Goal: Task Accomplishment & Management: Manage account settings

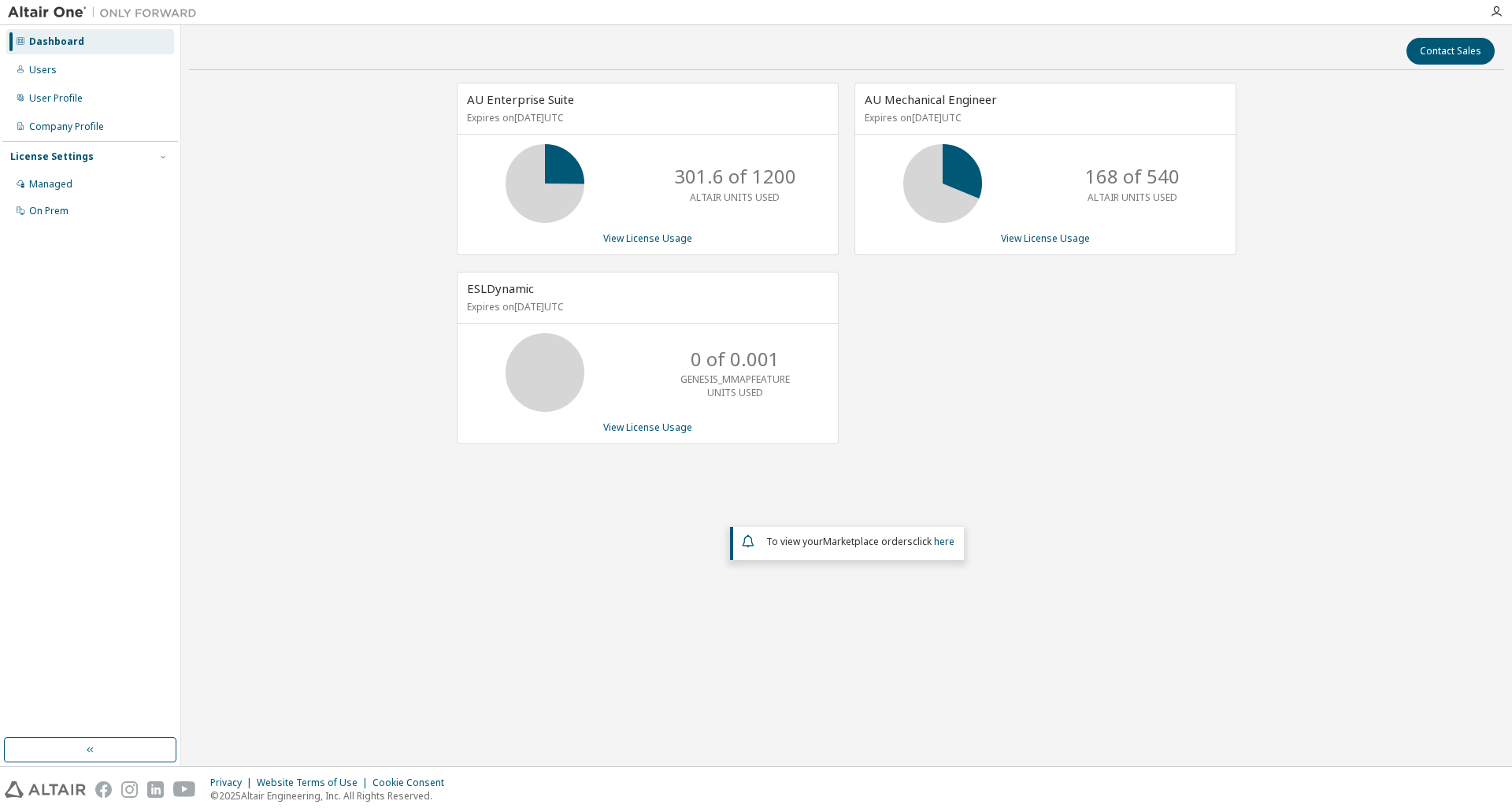
click at [1180, 395] on div "AU Mechanical Engineer Expires on [DATE] UTC 168 of 540 ALTAIR UNITS USED View …" at bounding box center [1037, 271] width 398 height 378
click at [48, 183] on div "Managed" at bounding box center [51, 184] width 43 height 13
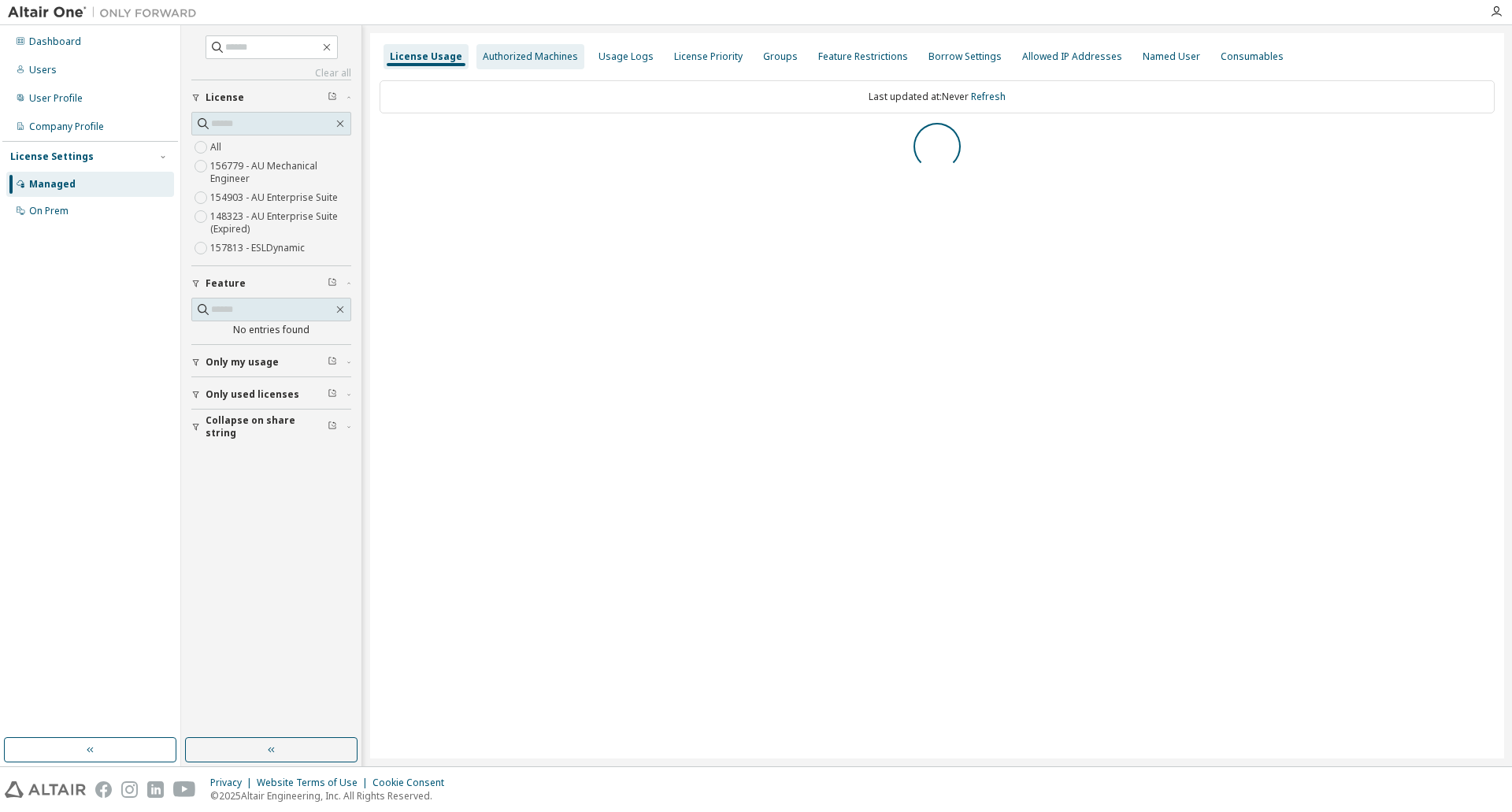
click at [518, 55] on div "Authorized Machines" at bounding box center [530, 56] width 95 height 13
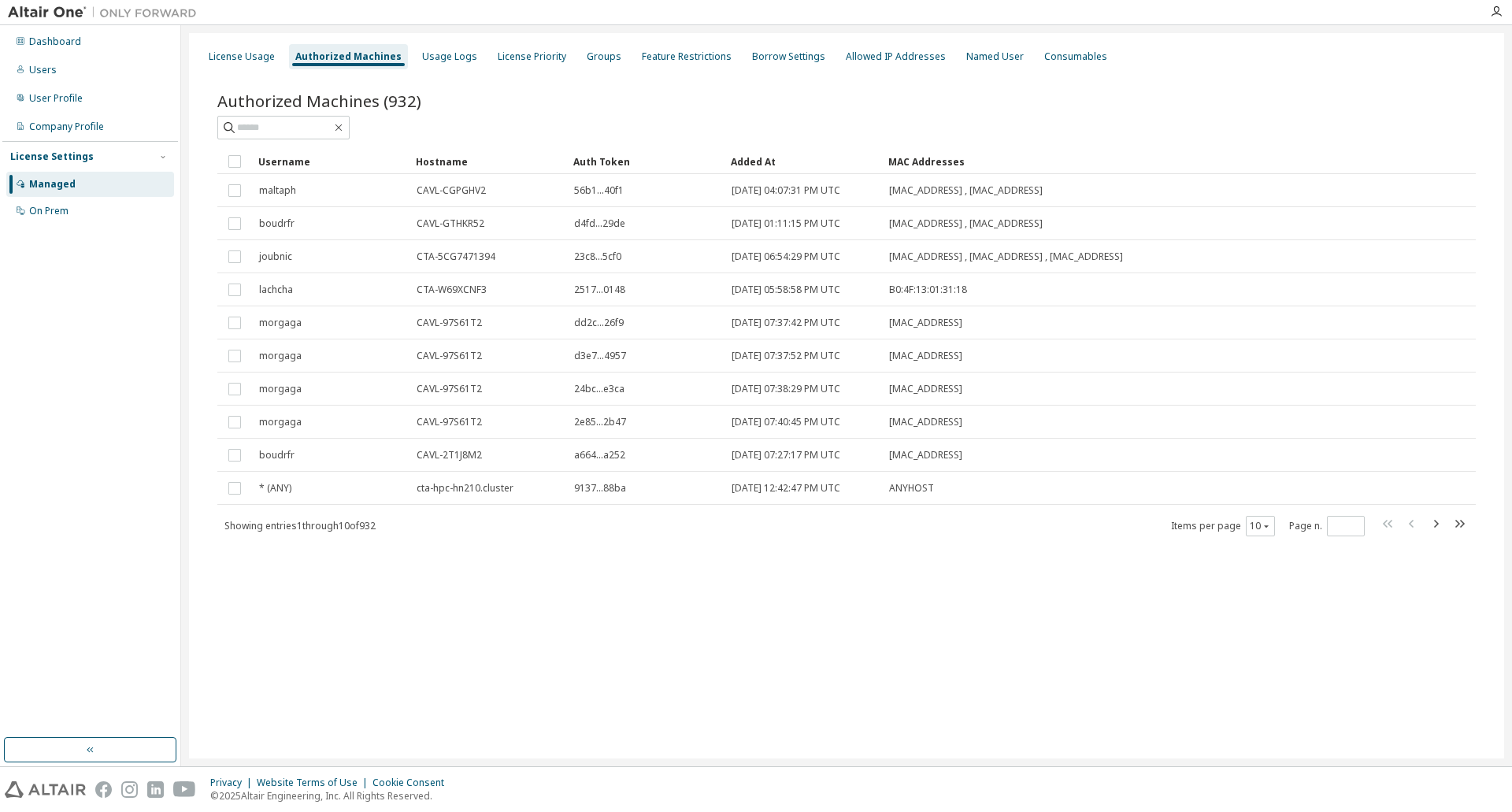
drag, startPoint x: 62, startPoint y: 186, endPoint x: 20, endPoint y: 304, distance: 125.3
click at [19, 305] on div "Dashboard Users User Profile Company Profile License Settings Managed On Prem" at bounding box center [90, 381] width 176 height 708
click at [1462, 524] on icon "button" at bounding box center [1459, 523] width 19 height 19
type input "**"
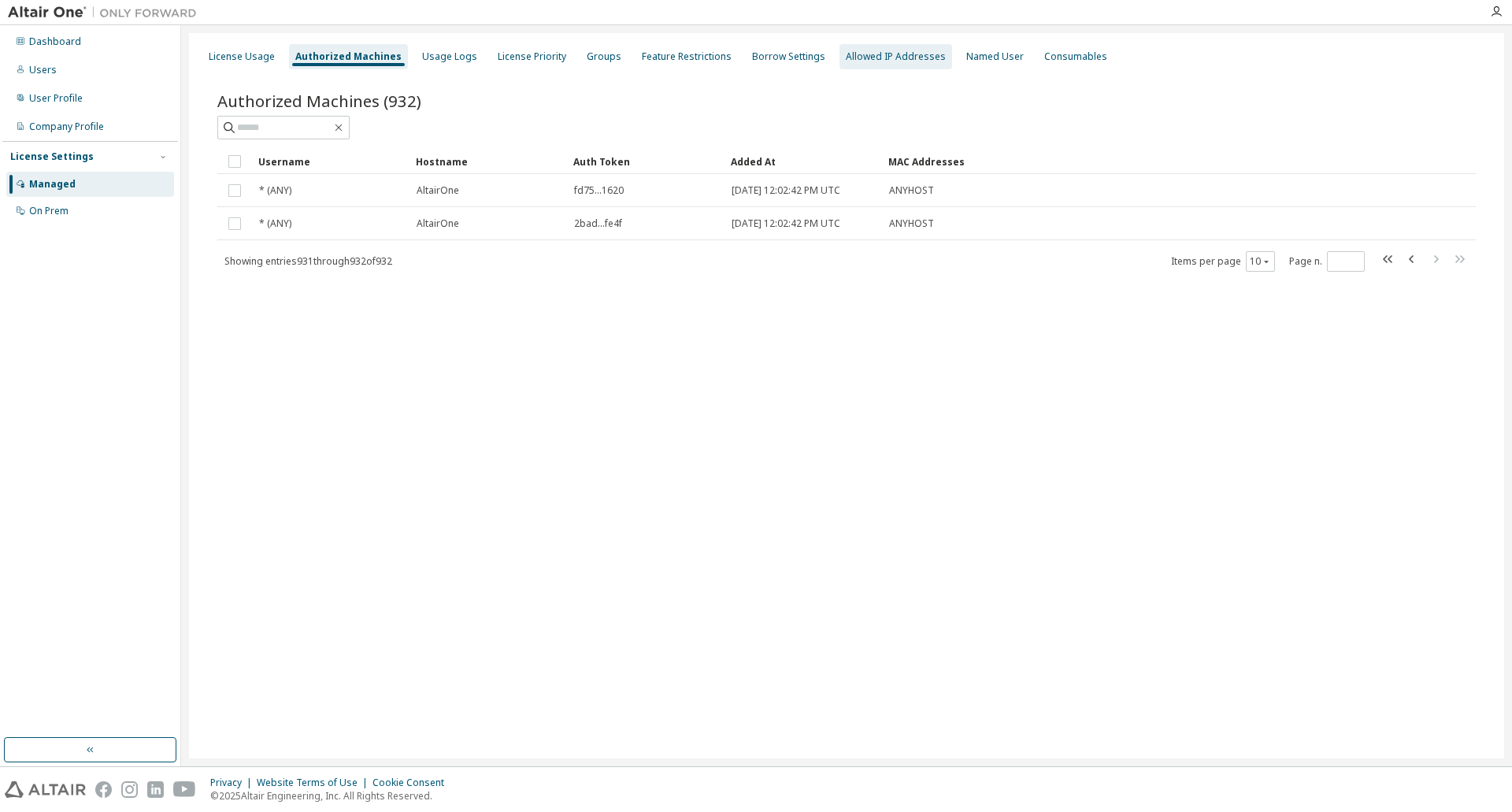
click at [886, 64] on div "Allowed IP Addresses" at bounding box center [896, 56] width 113 height 25
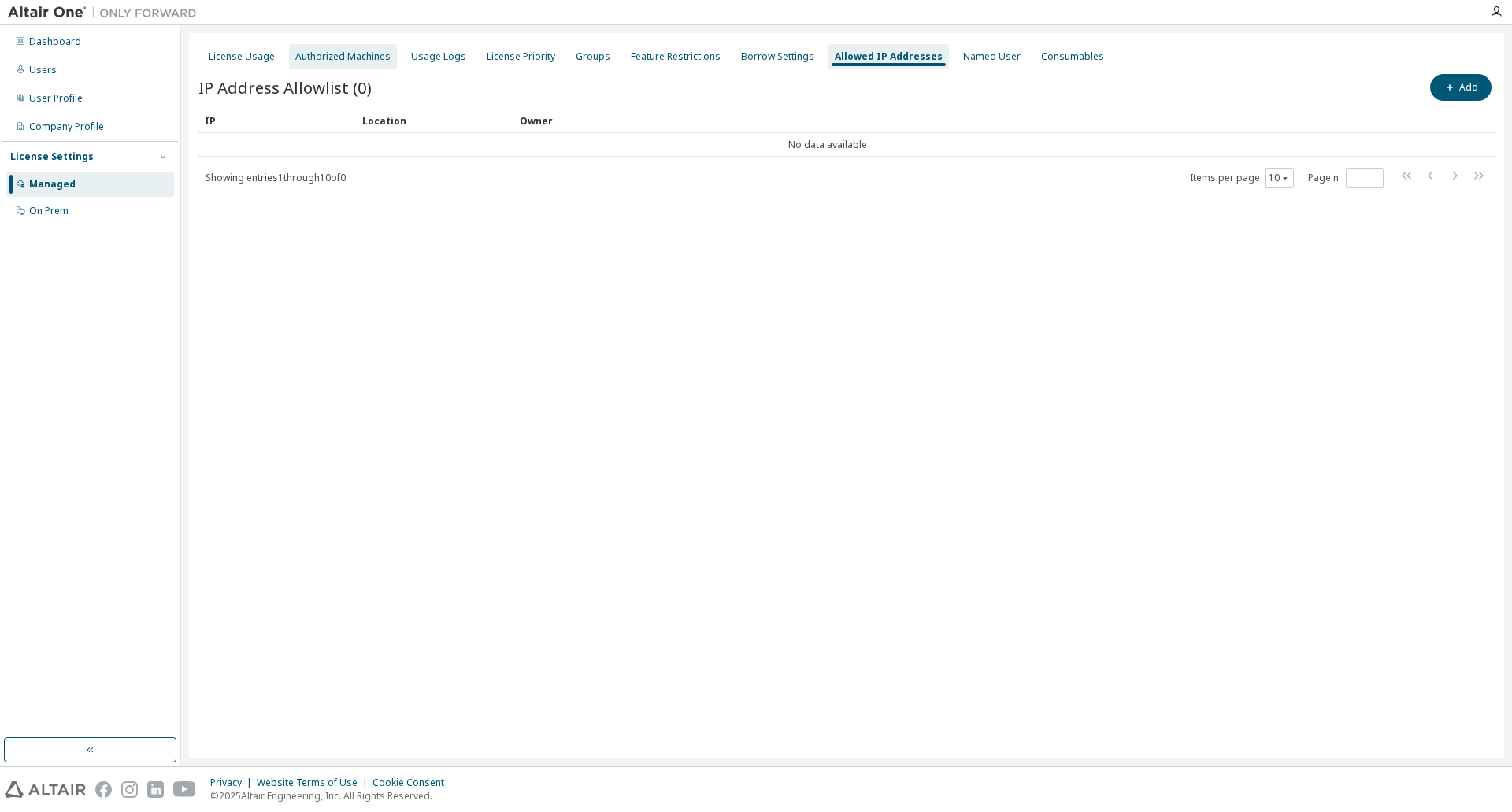
click at [354, 62] on div "Authorized Machines" at bounding box center [343, 56] width 95 height 13
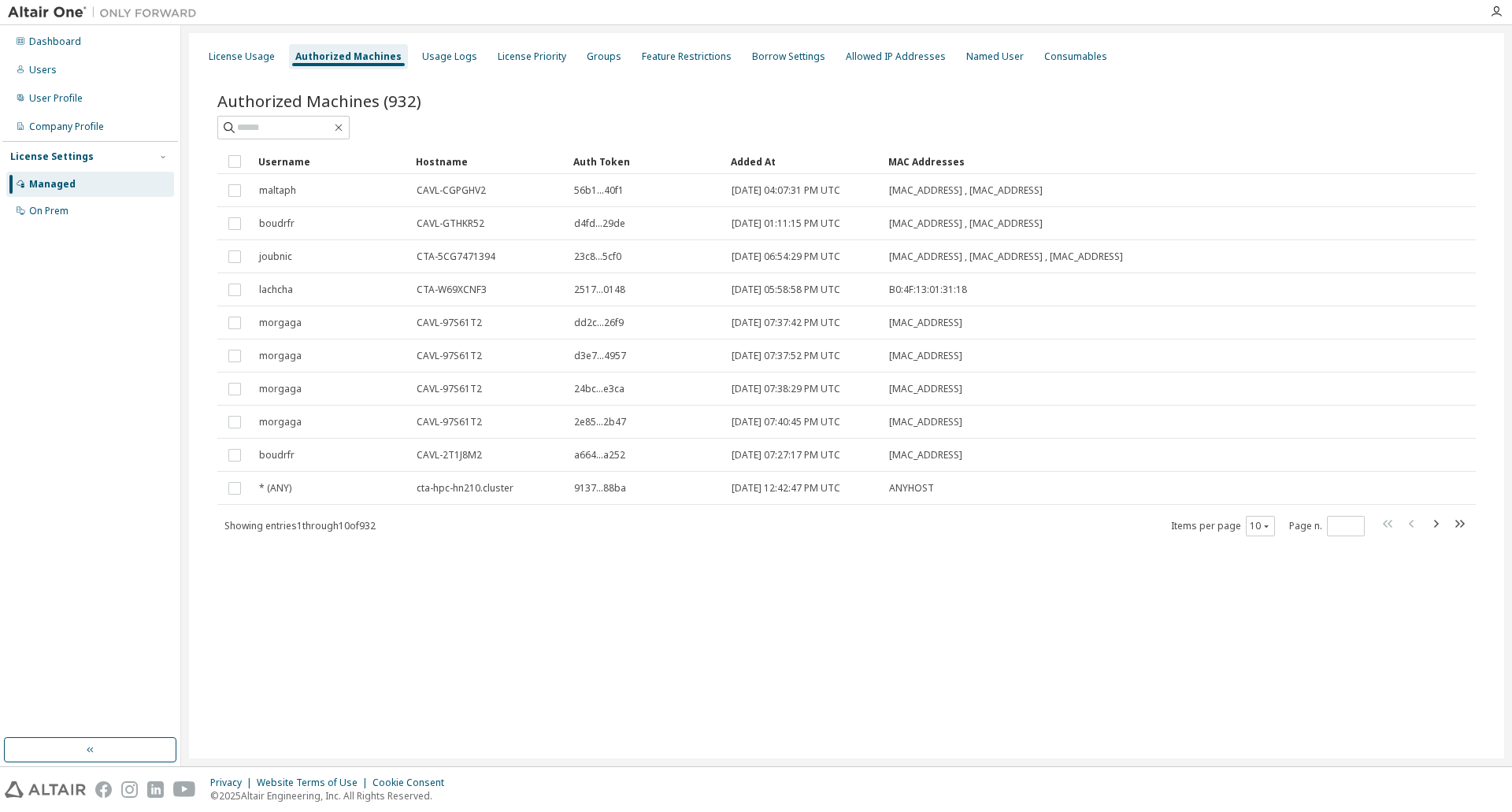
click at [1386, 77] on div "Authorized Machines (932) Clear Load Save Save As Field Operator Value Select f…" at bounding box center [847, 324] width 1296 height 507
click at [263, 55] on div "License Usage" at bounding box center [242, 56] width 66 height 13
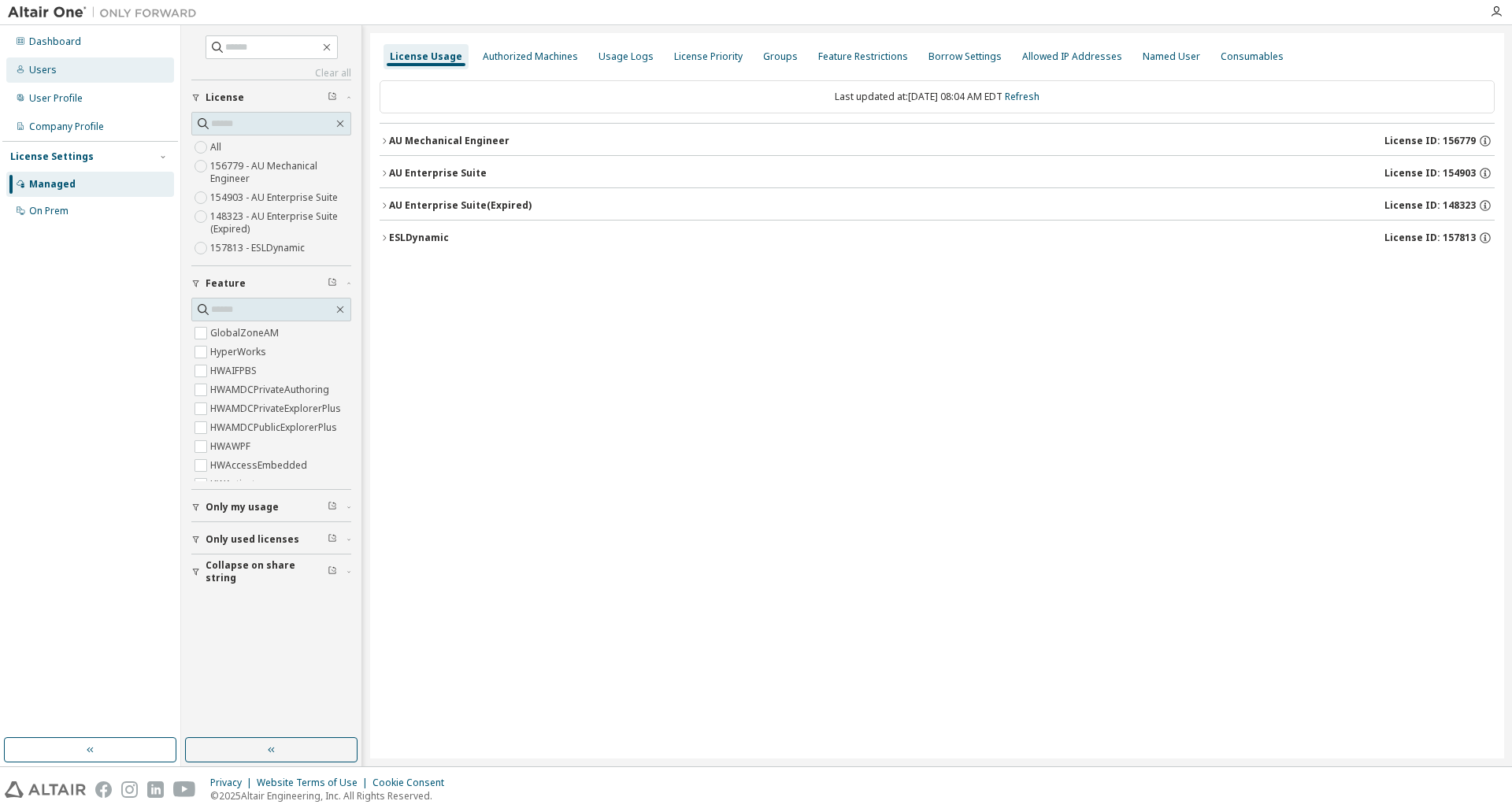
click at [48, 72] on div "Users" at bounding box center [43, 70] width 28 height 13
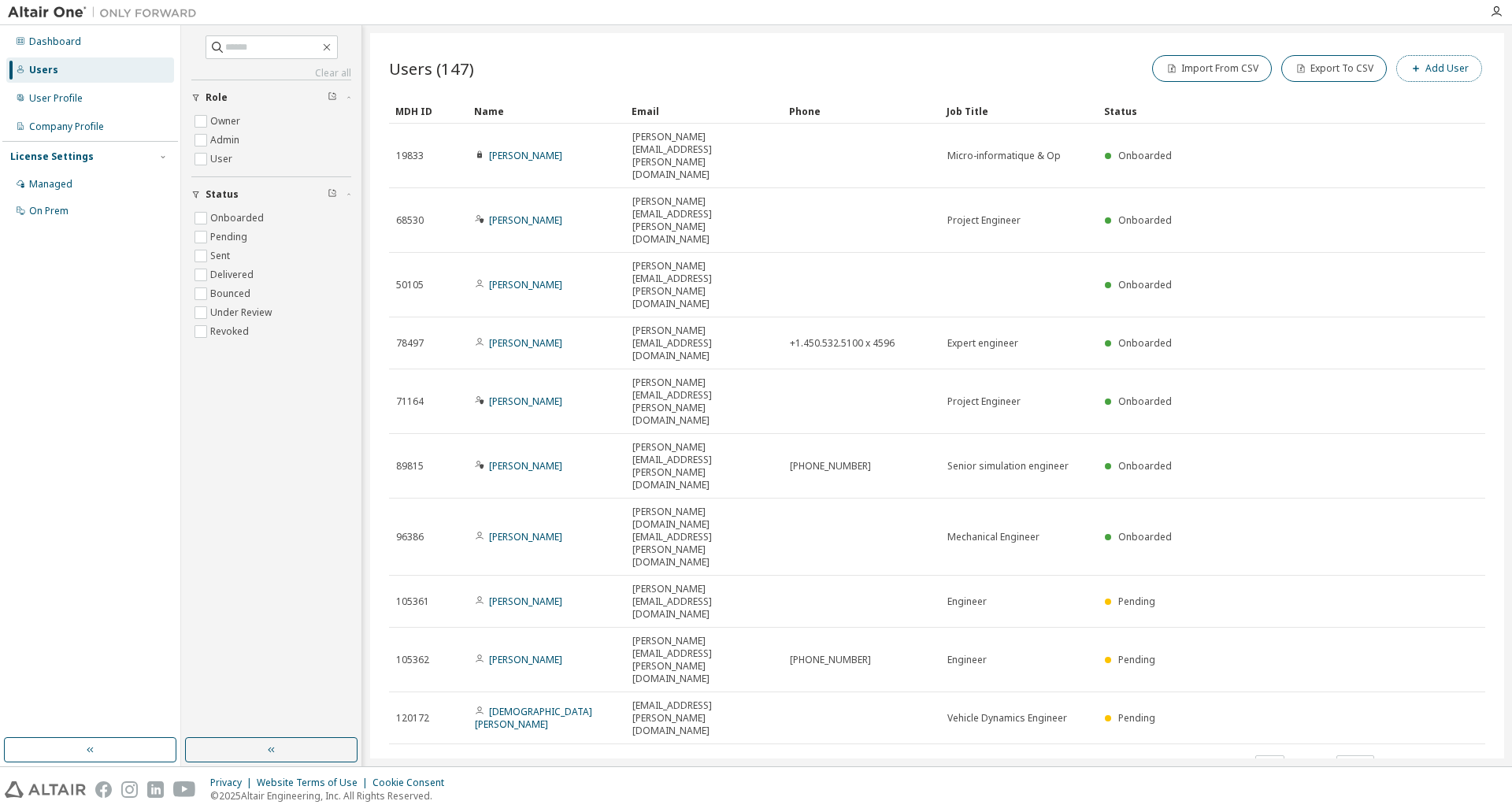
click at [1451, 78] on button "Add User" at bounding box center [1438, 68] width 86 height 27
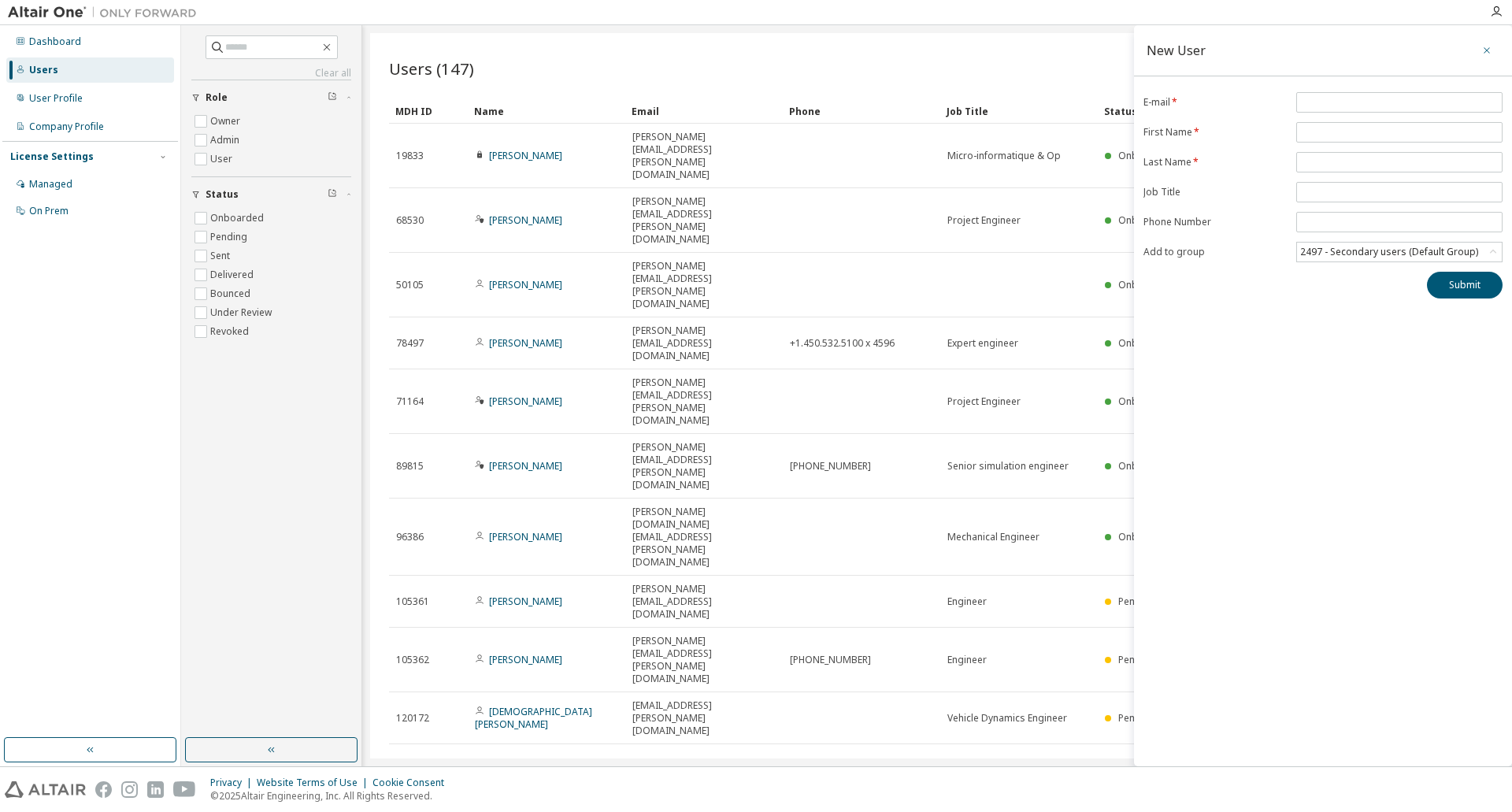
click at [1490, 45] on icon "button" at bounding box center [1487, 50] width 11 height 13
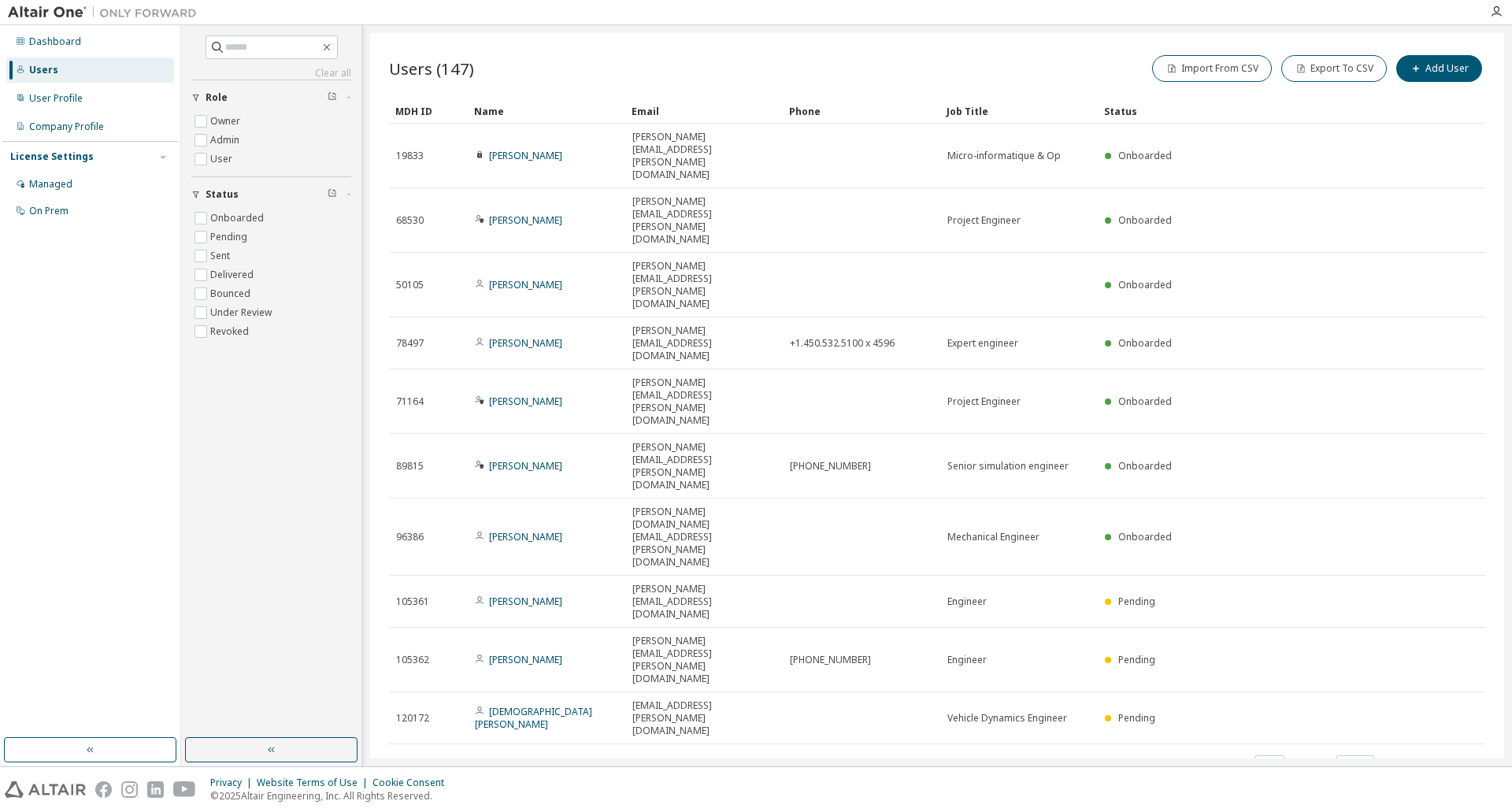
click at [161, 159] on icon "button" at bounding box center [163, 156] width 10 height 10
click at [74, 163] on div "License Settings" at bounding box center [90, 157] width 160 height 14
click at [77, 155] on div "License Settings" at bounding box center [52, 157] width 83 height 13
click at [64, 185] on div "Managed" at bounding box center [51, 184] width 43 height 13
